Goal: Check status: Check status

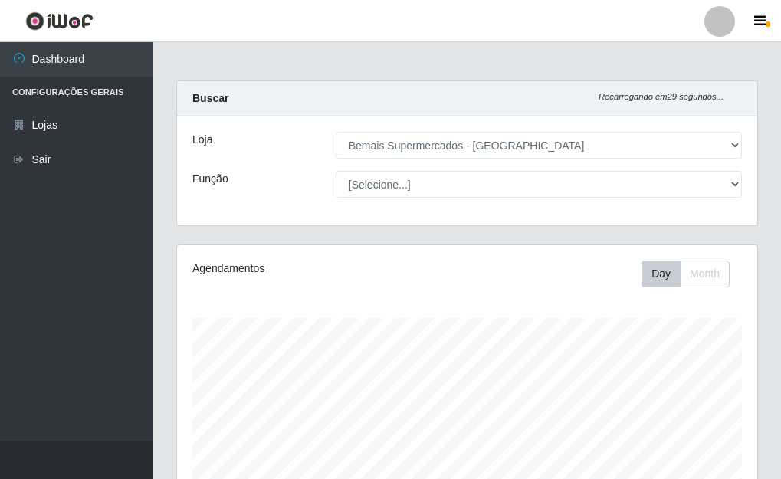
select select "249"
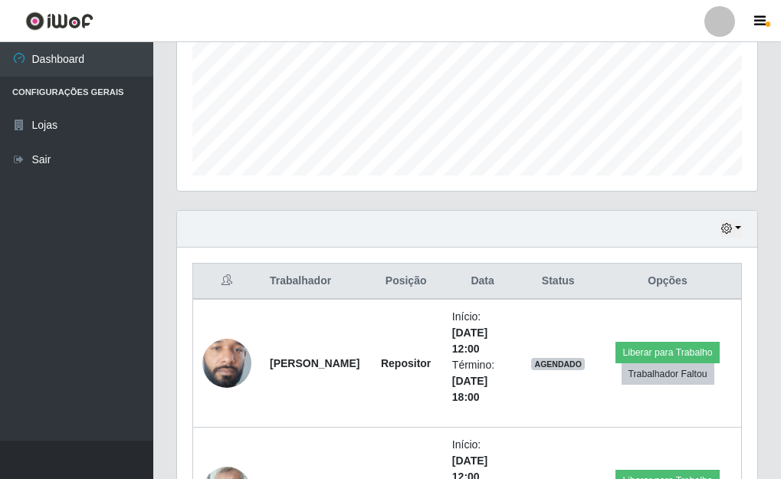
scroll to position [383, 0]
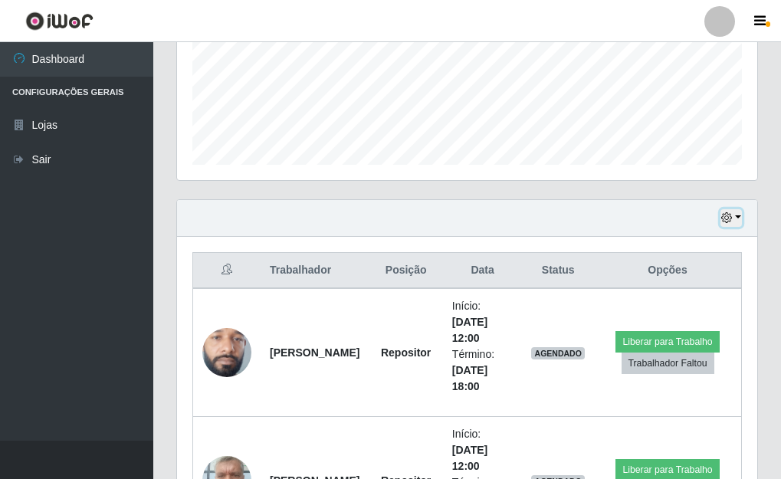
click at [737, 218] on button "button" at bounding box center [731, 218] width 21 height 18
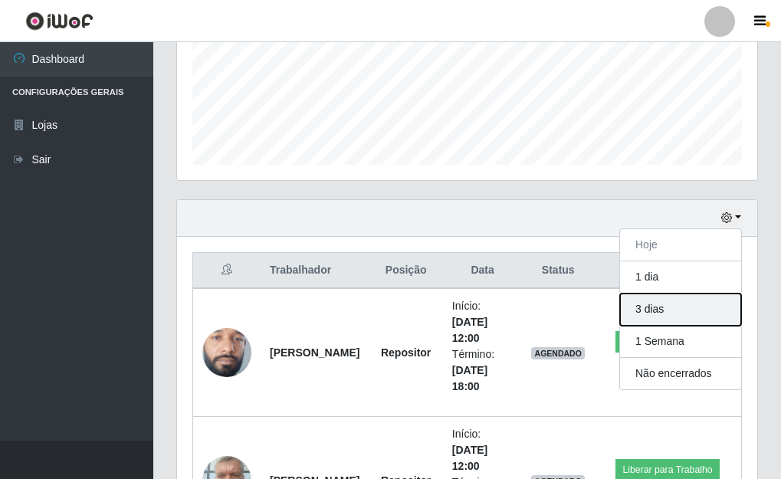
click at [665, 312] on button "3 dias" at bounding box center [680, 310] width 121 height 32
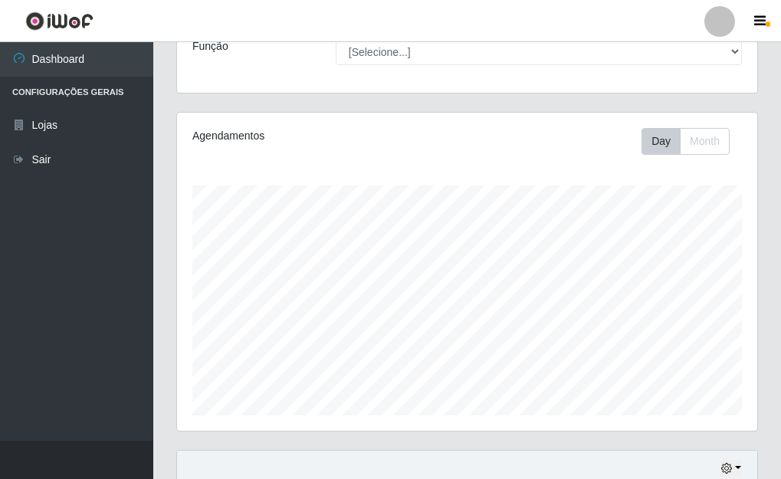
scroll to position [0, 0]
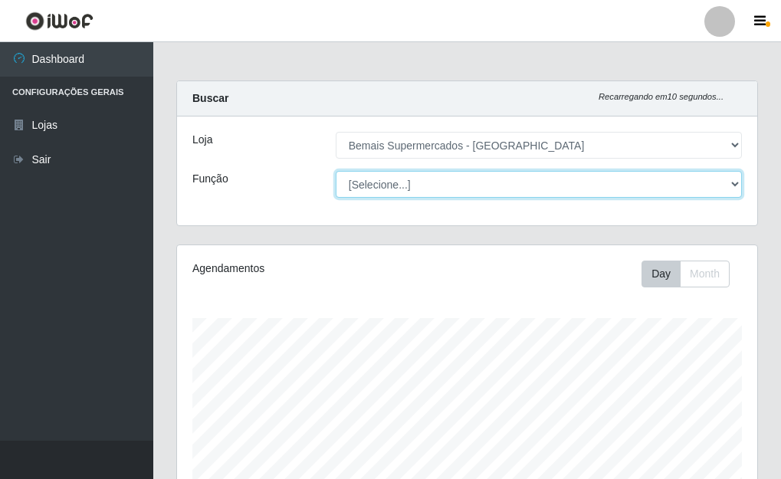
click at [440, 175] on select "[Selecione...] ASG ASG + ASG ++ Auxiliar de Depósito Auxiliar de Depósito + Aux…" at bounding box center [539, 184] width 406 height 27
click at [336, 171] on select "[Selecione...] ASG ASG + ASG ++ Auxiliar de Depósito Auxiliar de Depósito + Aux…" at bounding box center [539, 184] width 406 height 27
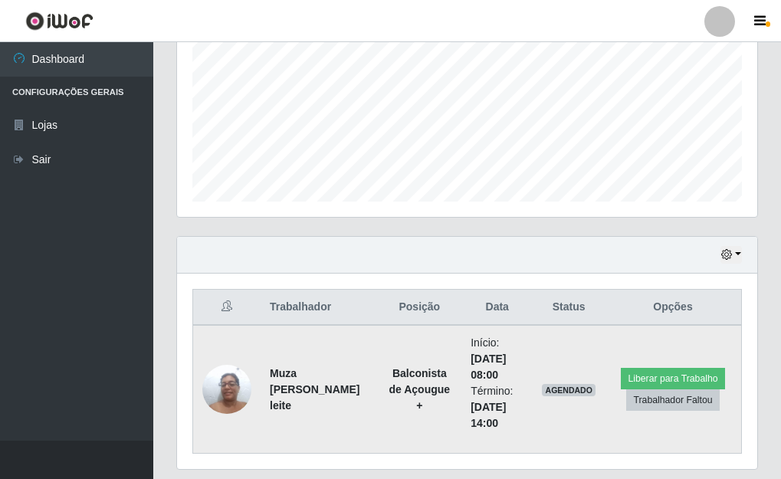
scroll to position [383, 0]
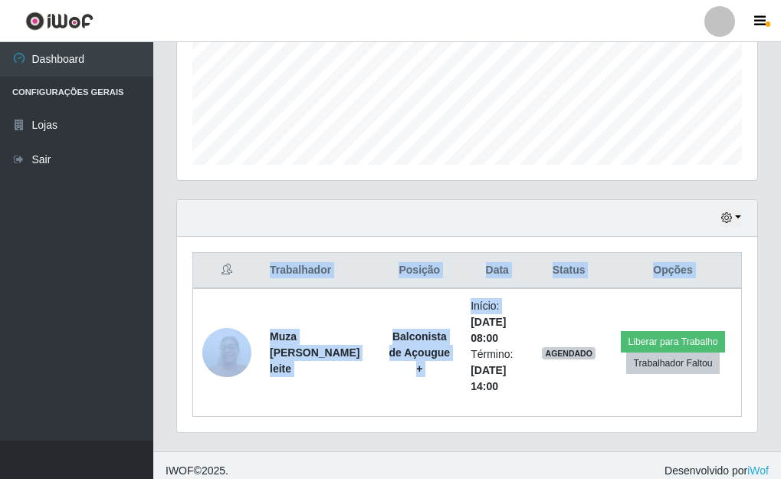
drag, startPoint x: 441, startPoint y: 323, endPoint x: 466, endPoint y: 442, distance: 122.2
click at [466, 442] on div "Hoje 1 dia 3 dias 1 Semana Não encerrados Trabalhador Posição Data Status Opçõe…" at bounding box center [467, 325] width 605 height 252
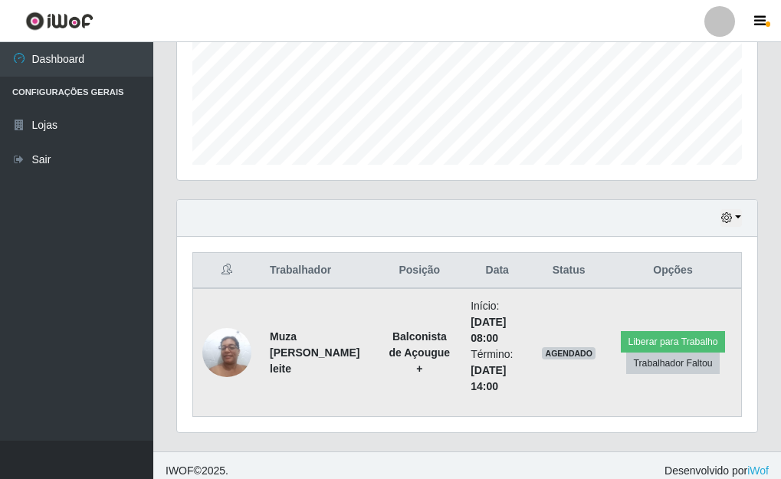
click at [461, 406] on td "Início: [DATE] 08:00 Término: [DATE] 14:00" at bounding box center [496, 352] width 71 height 129
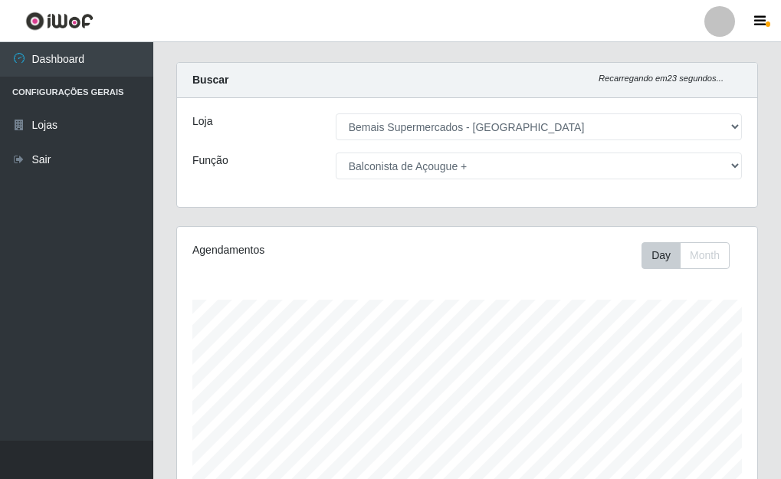
scroll to position [0, 0]
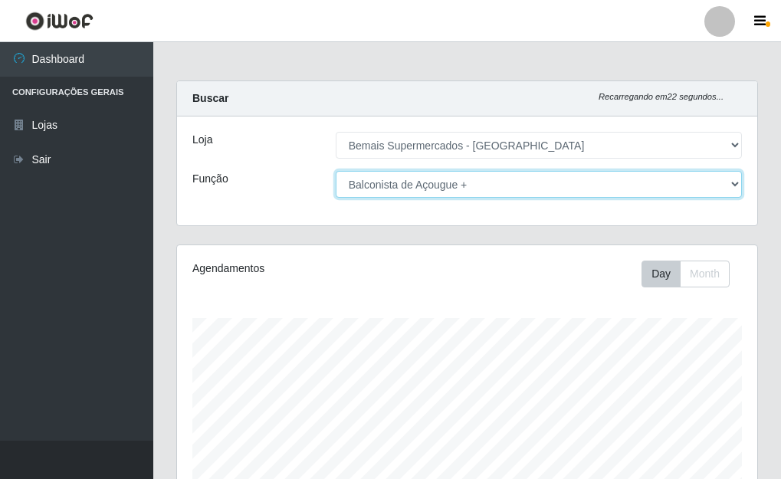
click at [491, 186] on select "[Selecione...] ASG ASG + ASG ++ Auxiliar de Depósito Auxiliar de Depósito + Aux…" at bounding box center [539, 184] width 406 height 27
click at [336, 171] on select "[Selecione...] ASG ASG + ASG ++ Auxiliar de Depósito Auxiliar de Depósito + Aux…" at bounding box center [539, 184] width 406 height 27
click at [475, 185] on select "[Selecione...] ASG ASG + ASG ++ Auxiliar de Depósito Auxiliar de Depósito + Aux…" at bounding box center [539, 184] width 406 height 27
click at [336, 171] on select "[Selecione...] ASG ASG + ASG ++ Auxiliar de Depósito Auxiliar de Depósito + Aux…" at bounding box center [539, 184] width 406 height 27
click at [460, 195] on select "[Selecione...] ASG ASG + ASG ++ Auxiliar de Depósito Auxiliar de Depósito + Aux…" at bounding box center [539, 184] width 406 height 27
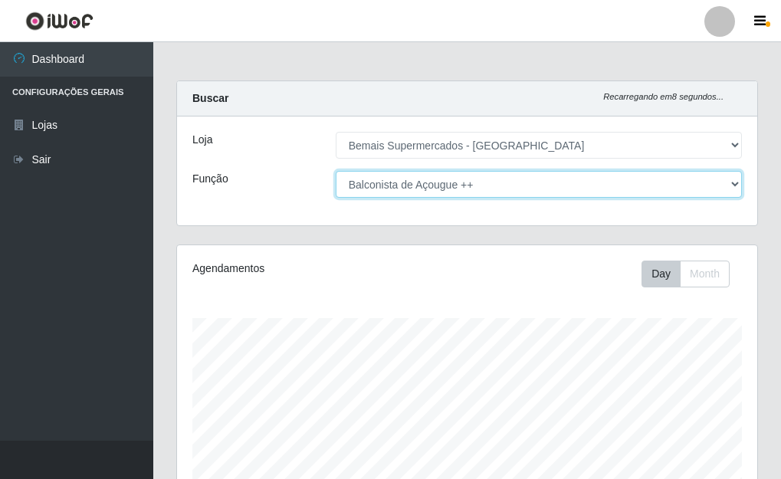
click at [336, 171] on select "[Selecione...] ASG ASG + ASG ++ Auxiliar de Depósito Auxiliar de Depósito + Aux…" at bounding box center [539, 184] width 406 height 27
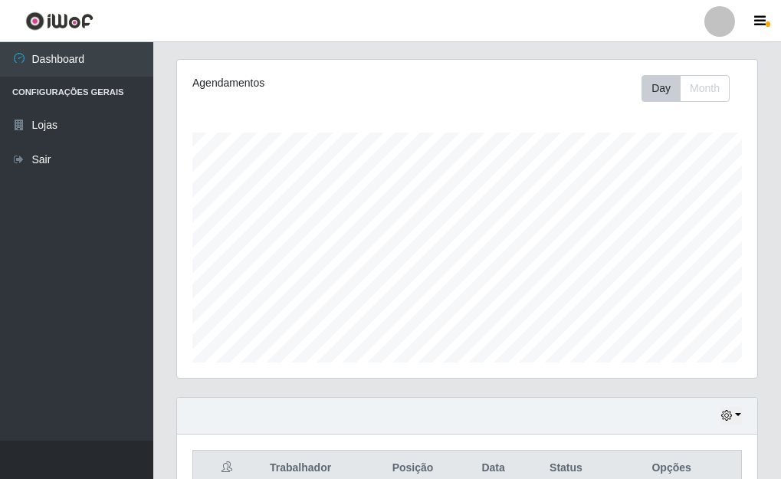
scroll to position [394, 0]
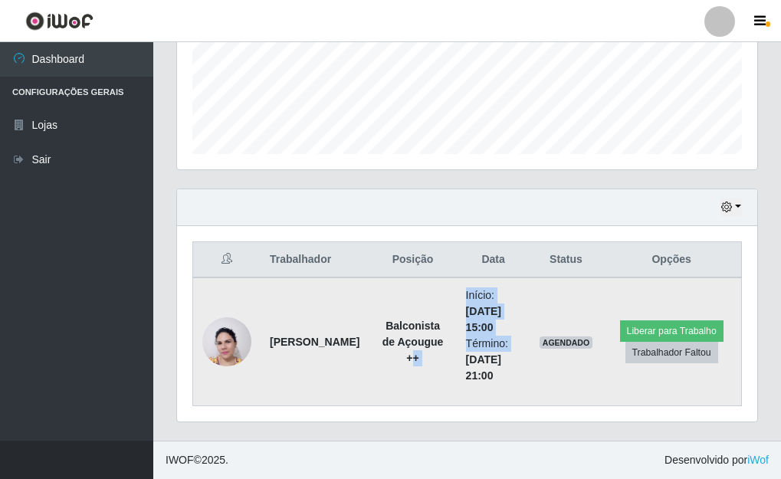
drag, startPoint x: 415, startPoint y: 350, endPoint x: 438, endPoint y: 354, distance: 23.5
click at [438, 352] on tr "[PERSON_NAME] de Açougue ++ Início: [DATE] 15:00 Término: [DATE] 21:00 AGENDADO…" at bounding box center [467, 342] width 549 height 129
drag, startPoint x: 402, startPoint y: 383, endPoint x: 397, endPoint y: 364, distance: 19.7
click at [400, 379] on td "Balconista de Açougue ++" at bounding box center [412, 342] width 87 height 129
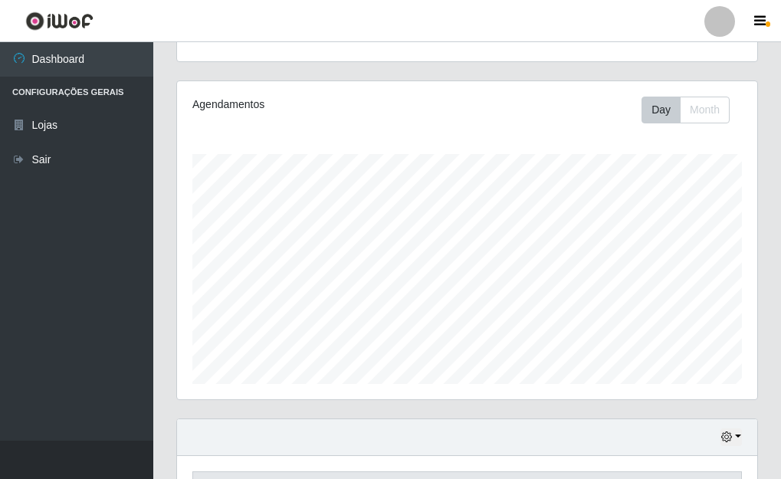
scroll to position [0, 0]
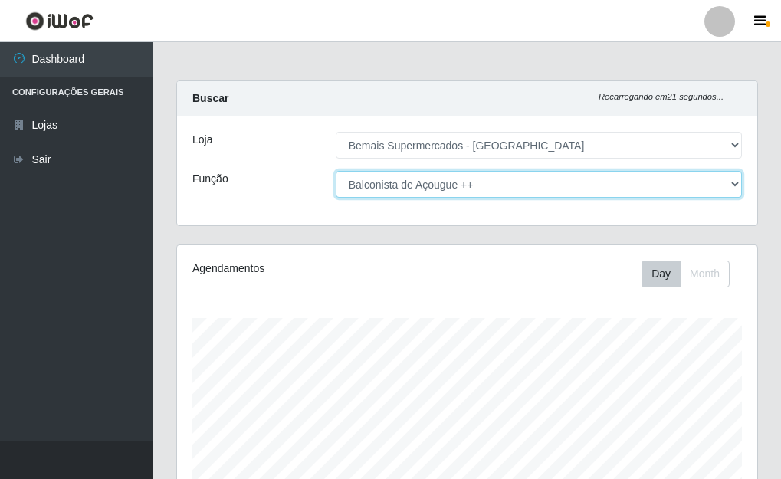
click at [483, 177] on select "[Selecione...] ASG ASG + ASG ++ Auxiliar de Depósito Auxiliar de Depósito + Aux…" at bounding box center [539, 184] width 406 height 27
select select "[Selecione...]"
click at [336, 171] on select "[Selecione...] ASG ASG + ASG ++ Auxiliar de Depósito Auxiliar de Depósito + Aux…" at bounding box center [539, 184] width 406 height 27
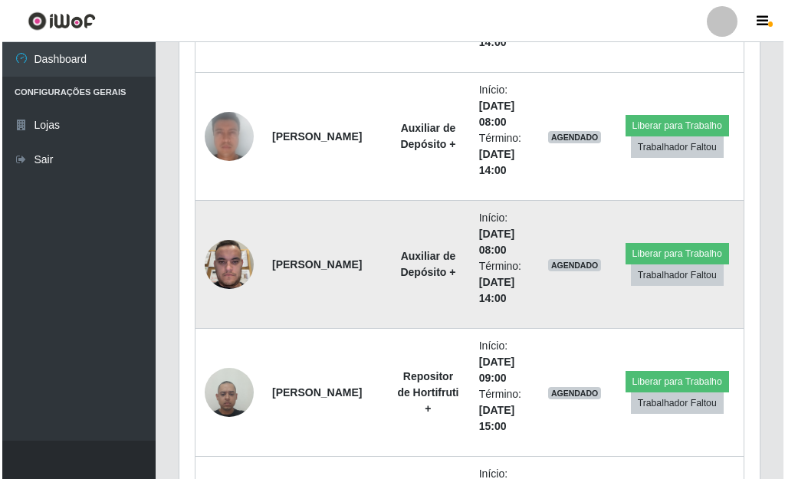
scroll to position [1339, 0]
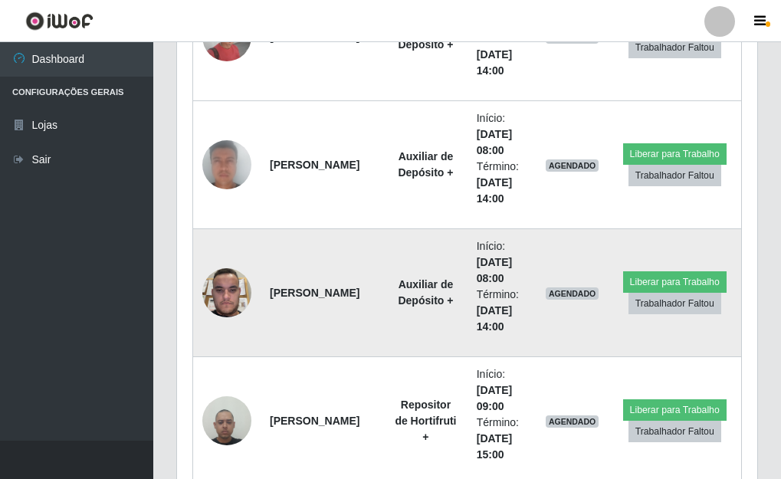
click at [236, 283] on img at bounding box center [226, 292] width 49 height 65
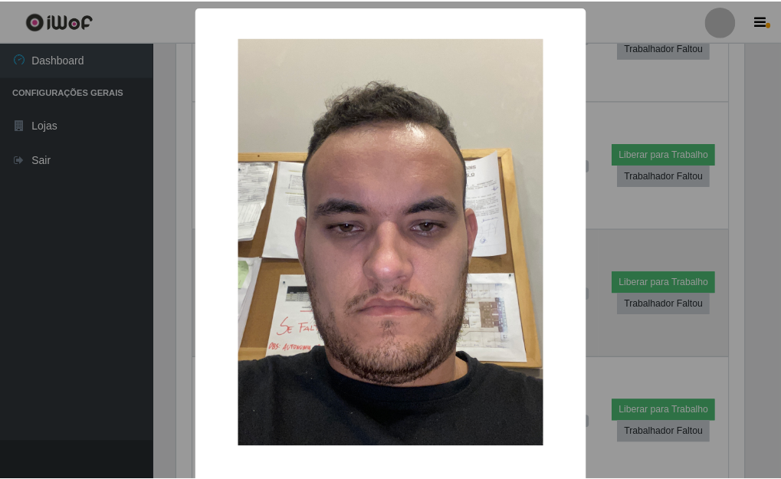
scroll to position [318, 571]
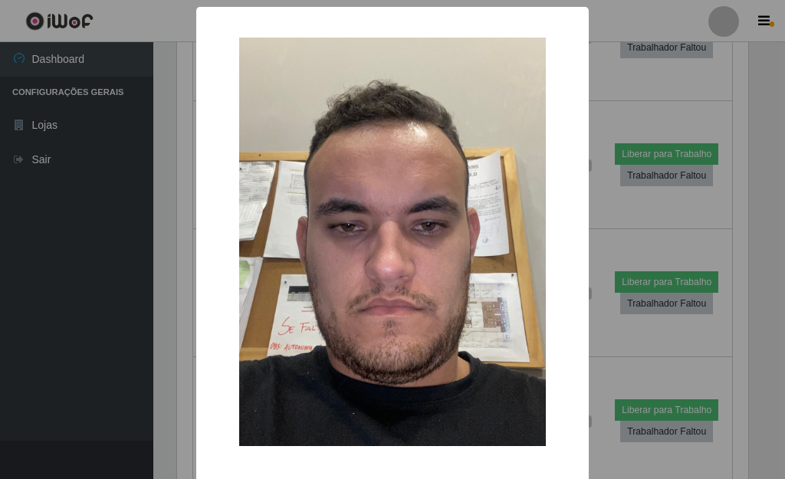
click at [117, 208] on div "× OK Cancel" at bounding box center [392, 239] width 785 height 479
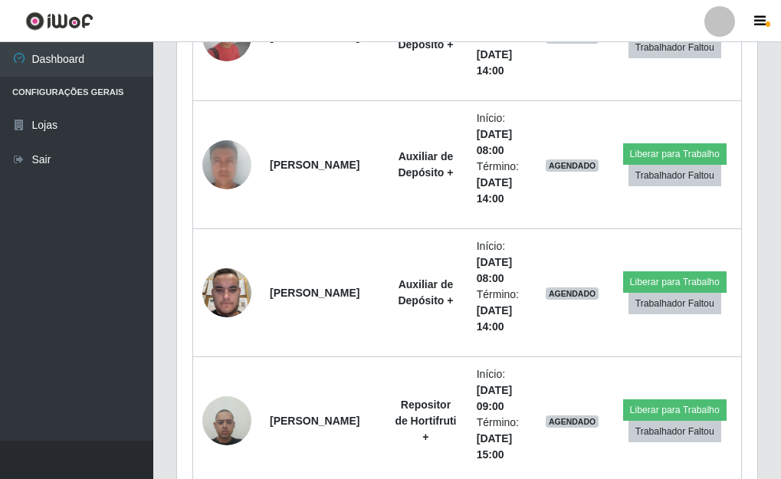
scroll to position [318, 580]
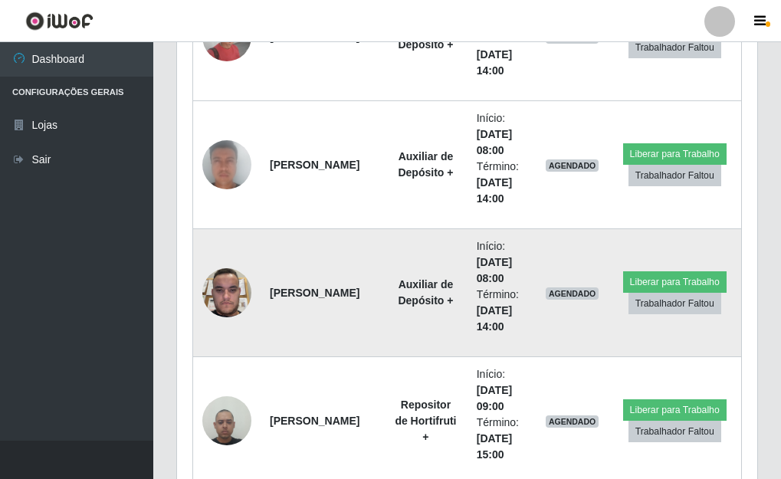
click at [214, 299] on img at bounding box center [226, 292] width 49 height 65
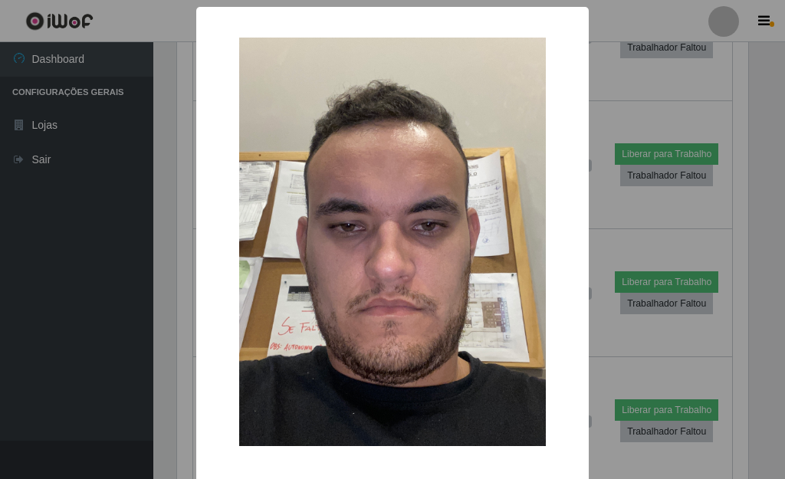
click at [106, 324] on div "× OK Cancel" at bounding box center [392, 239] width 785 height 479
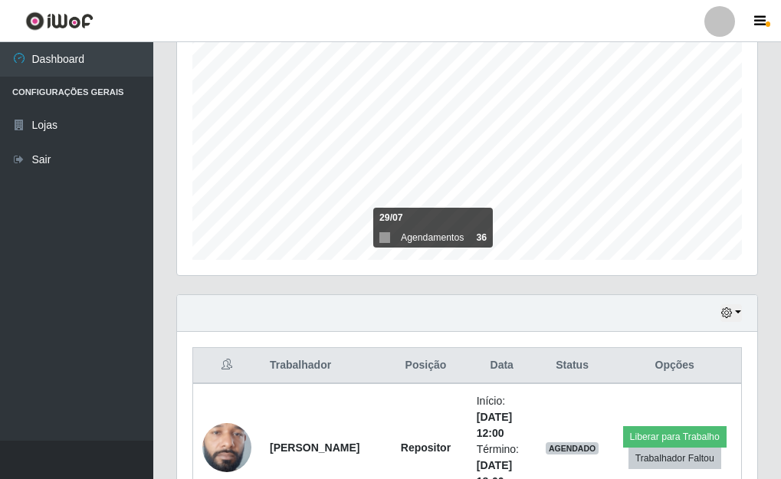
scroll to position [266, 0]
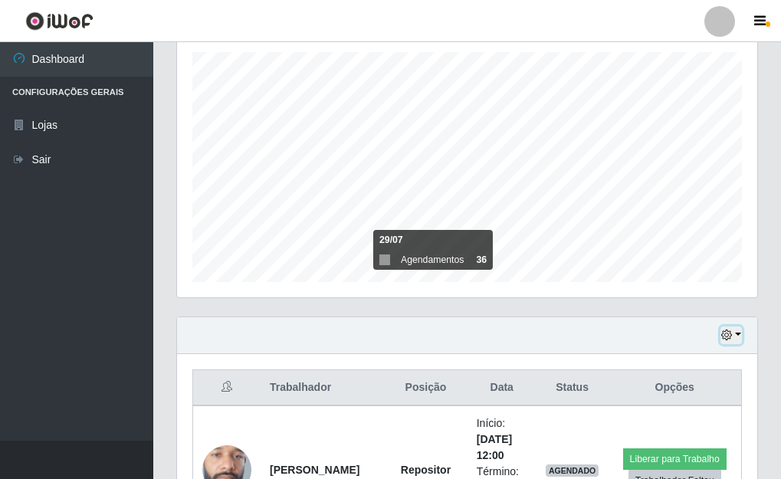
click at [737, 338] on button "button" at bounding box center [731, 336] width 21 height 18
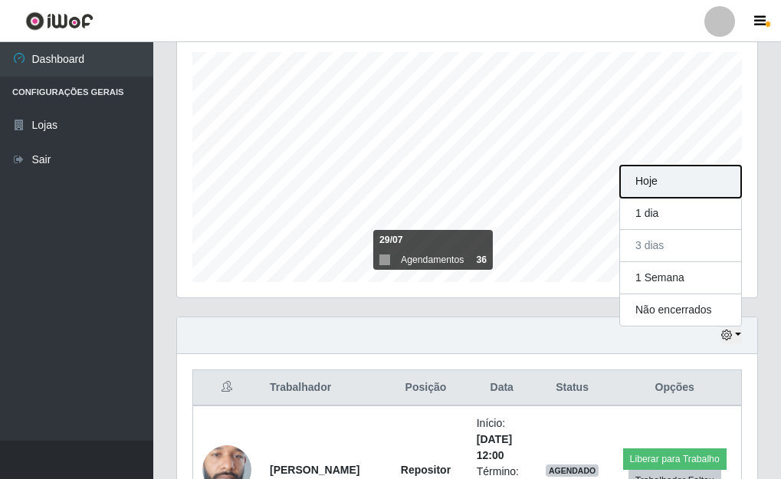
click at [691, 172] on button "Hoje" at bounding box center [680, 182] width 121 height 32
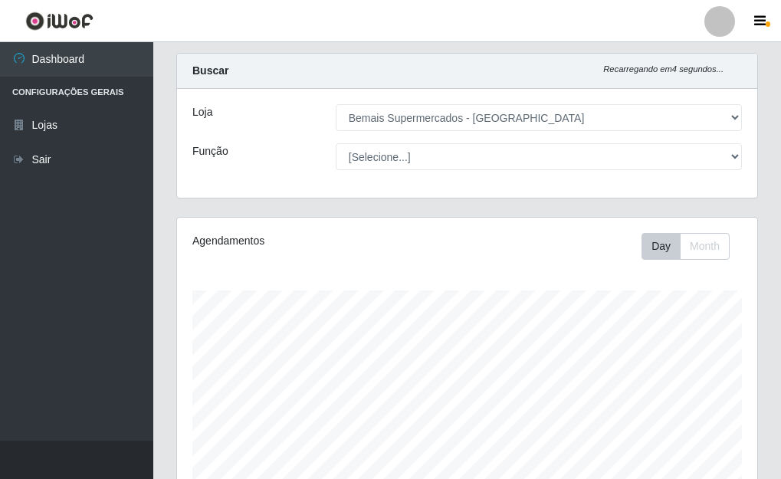
scroll to position [0, 0]
